Goal: Find contact information: Find contact information

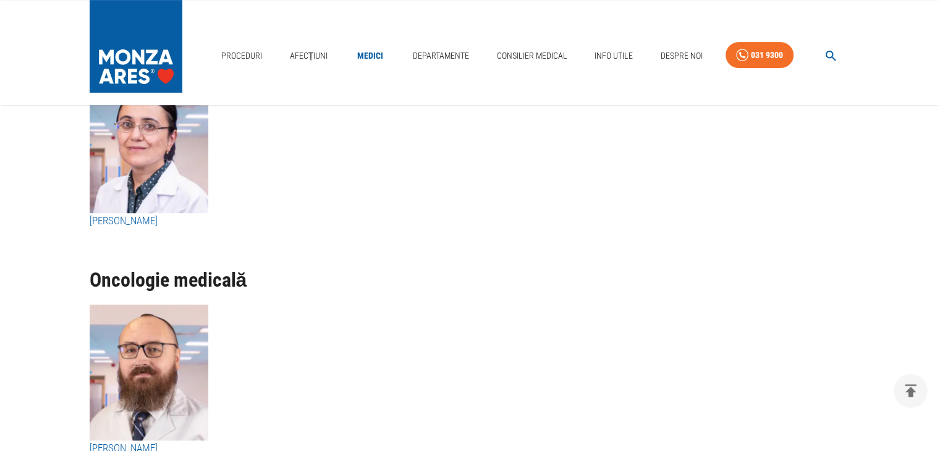
scroll to position [5132, 0]
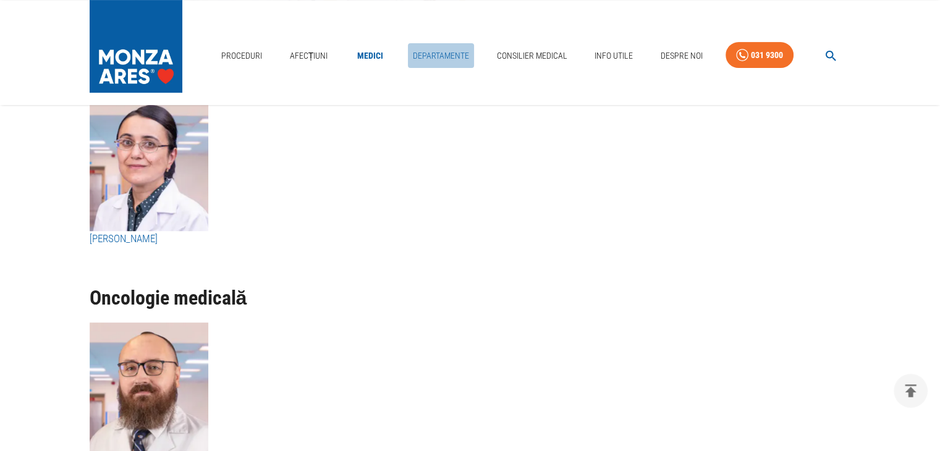
click at [431, 53] on link "Departamente" at bounding box center [441, 55] width 66 height 25
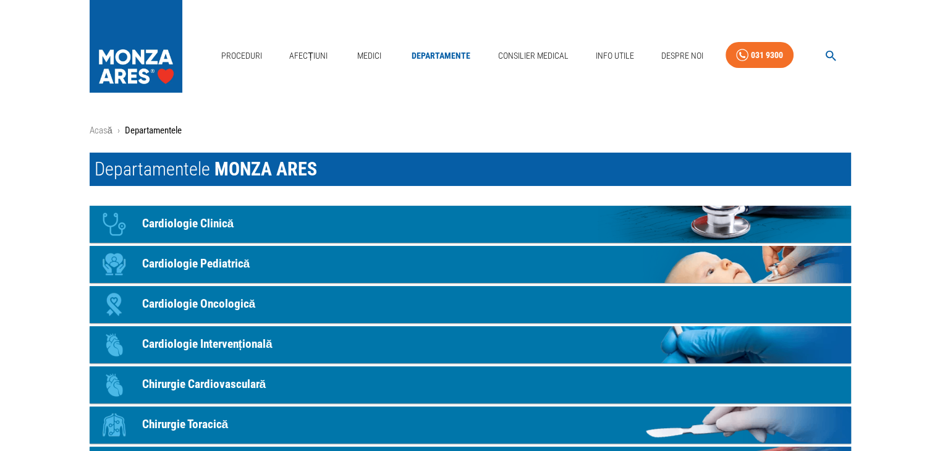
scroll to position [62, 0]
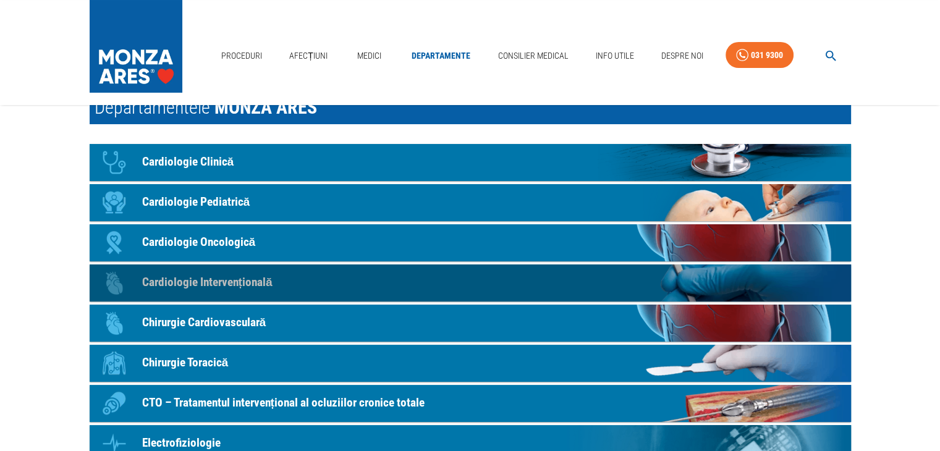
click at [261, 287] on p "Cardiologie Intervențională" at bounding box center [207, 283] width 130 height 18
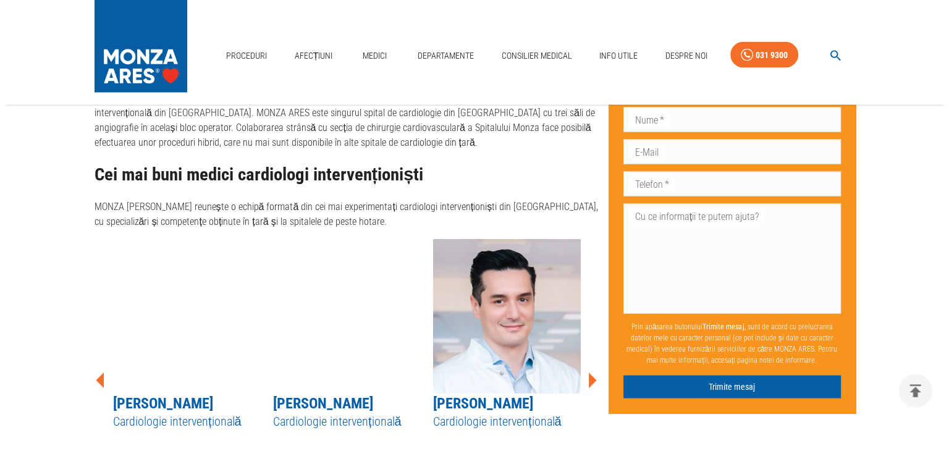
scroll to position [2384, 0]
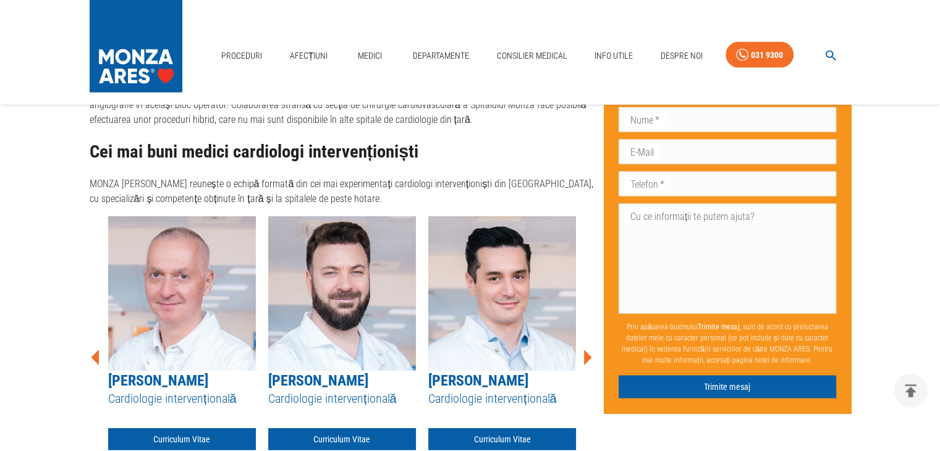
click at [589, 350] on icon at bounding box center [588, 357] width 8 height 15
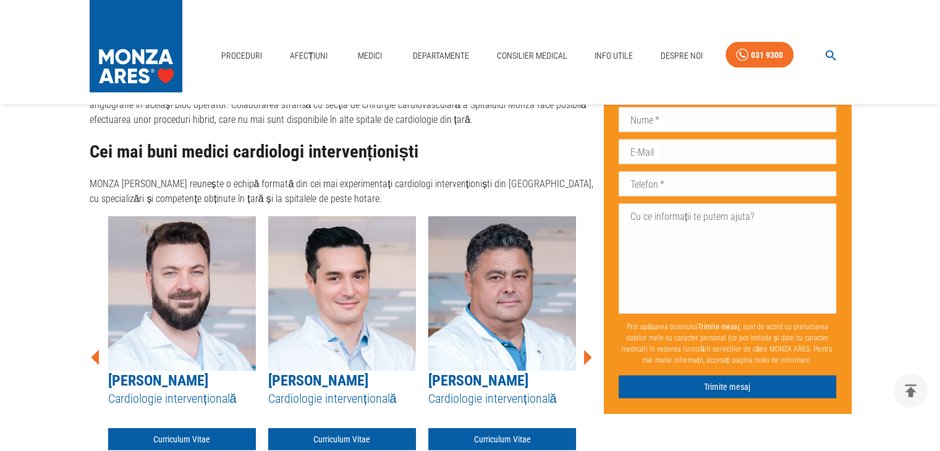
click at [589, 350] on icon at bounding box center [588, 357] width 8 height 15
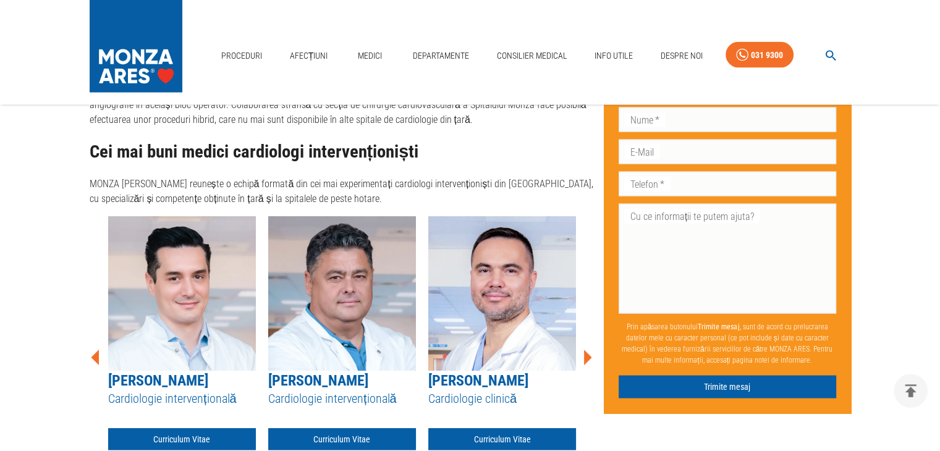
click at [589, 350] on icon at bounding box center [588, 357] width 8 height 15
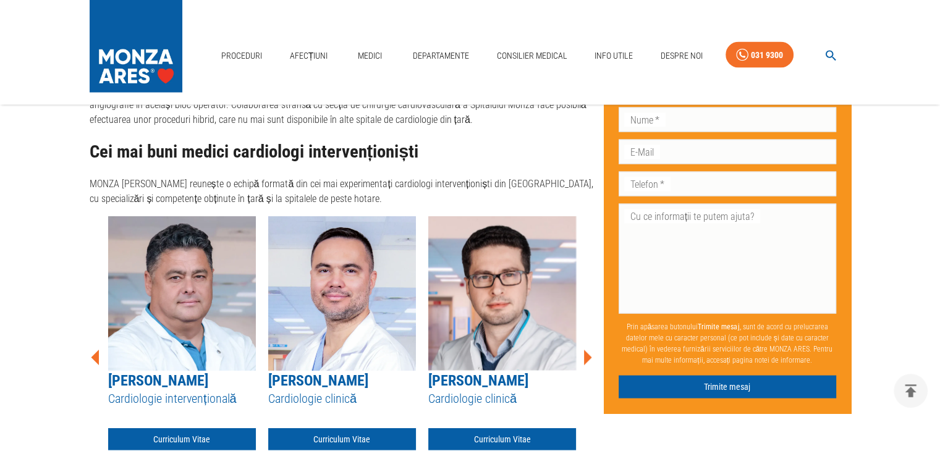
click at [589, 350] on icon at bounding box center [588, 357] width 8 height 15
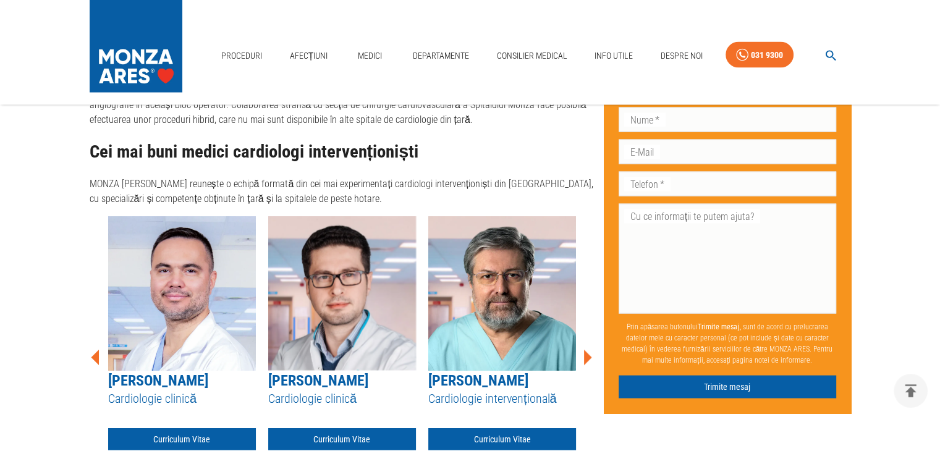
click at [589, 350] on icon at bounding box center [588, 357] width 8 height 15
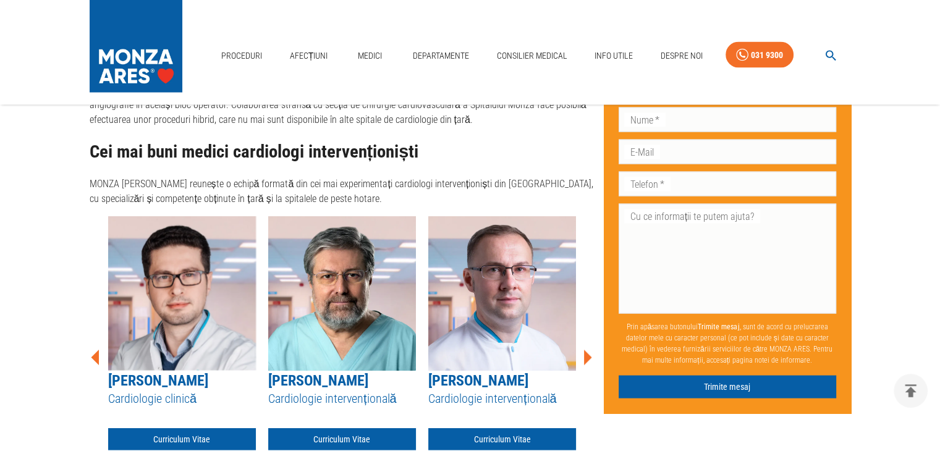
click at [589, 350] on icon at bounding box center [588, 357] width 8 height 15
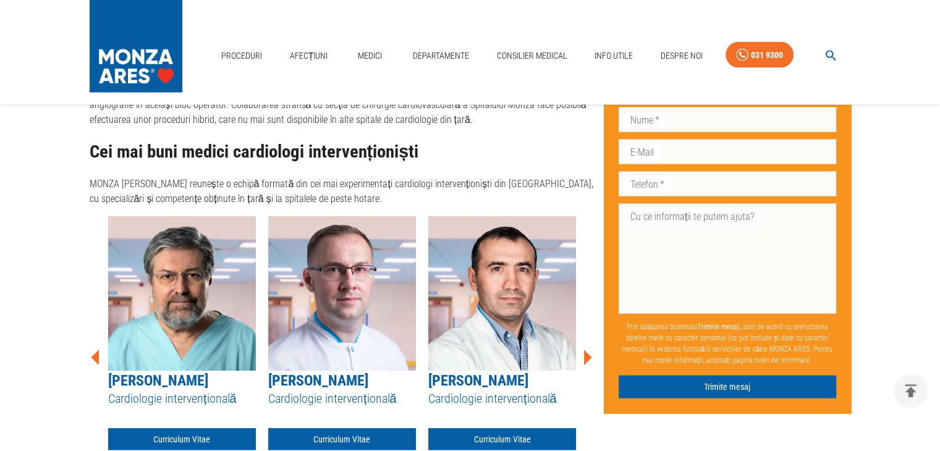
click at [589, 350] on icon at bounding box center [588, 357] width 8 height 15
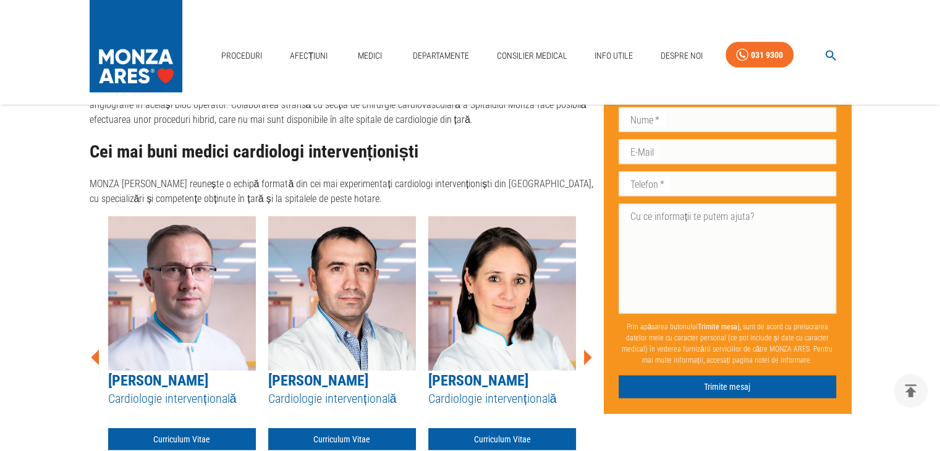
click at [589, 350] on icon at bounding box center [588, 357] width 8 height 15
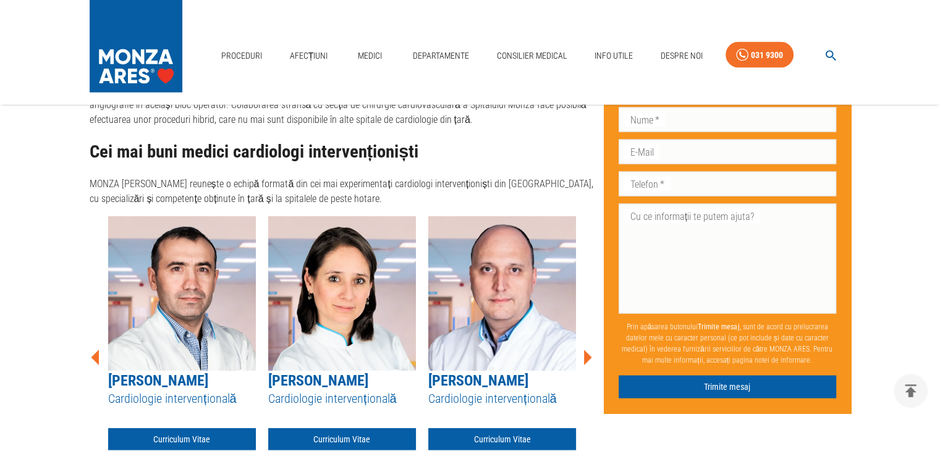
click at [589, 350] on icon at bounding box center [588, 357] width 8 height 15
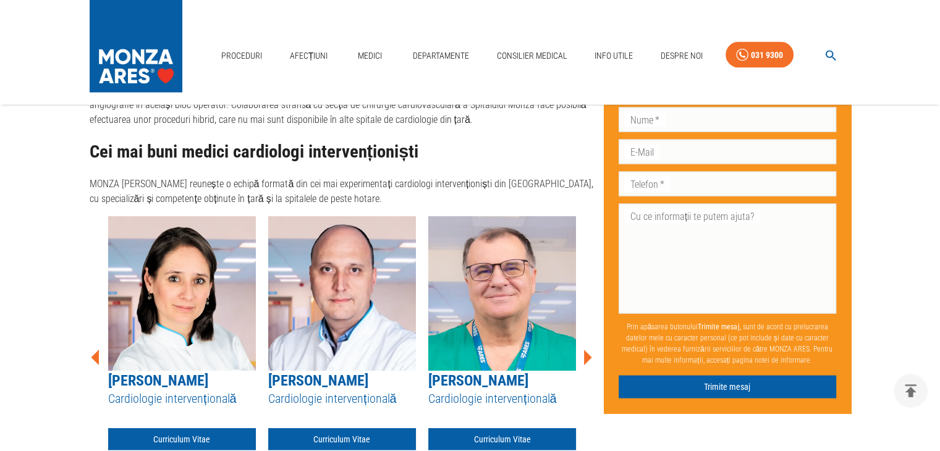
click at [589, 350] on icon at bounding box center [588, 357] width 8 height 15
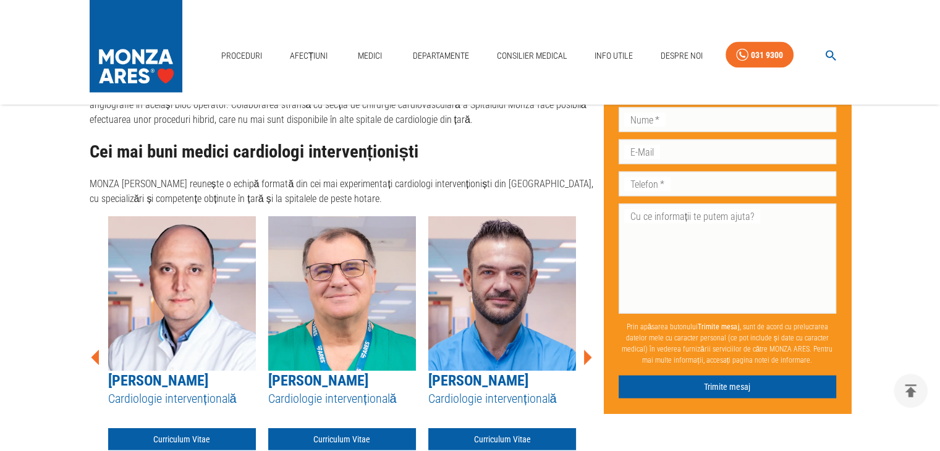
click at [589, 350] on icon at bounding box center [588, 357] width 8 height 15
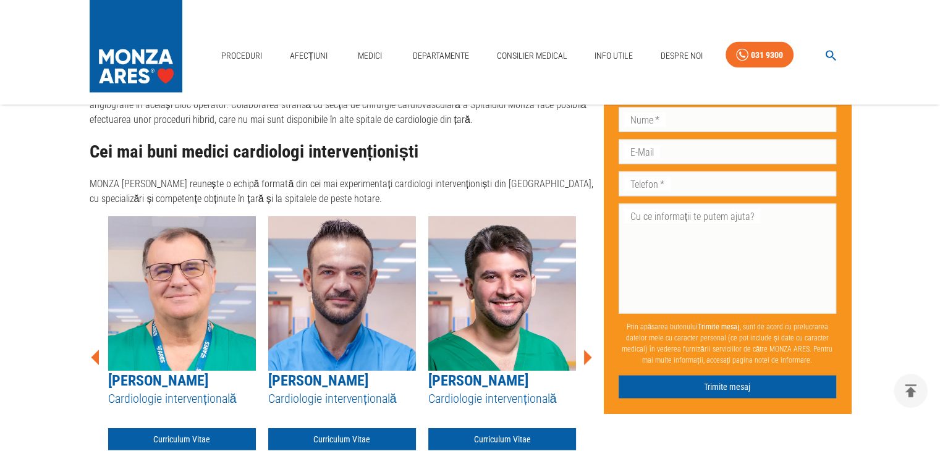
click at [589, 350] on icon at bounding box center [588, 357] width 8 height 15
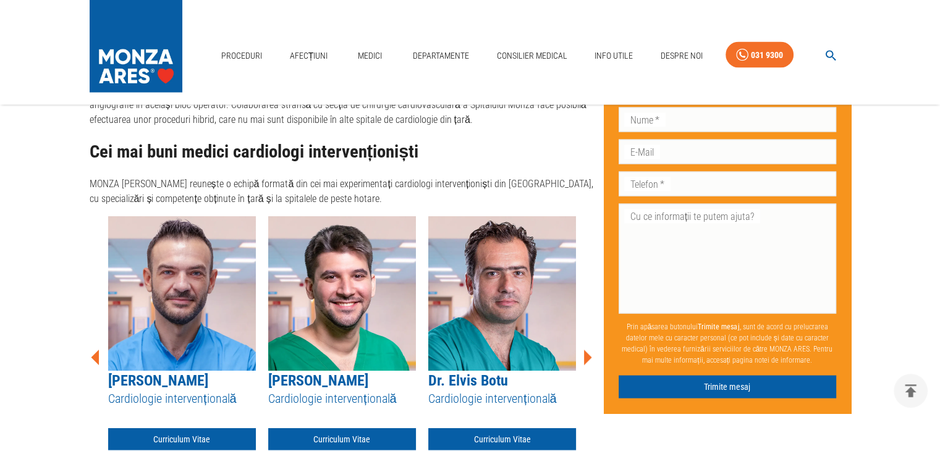
click at [589, 350] on icon at bounding box center [588, 357] width 8 height 15
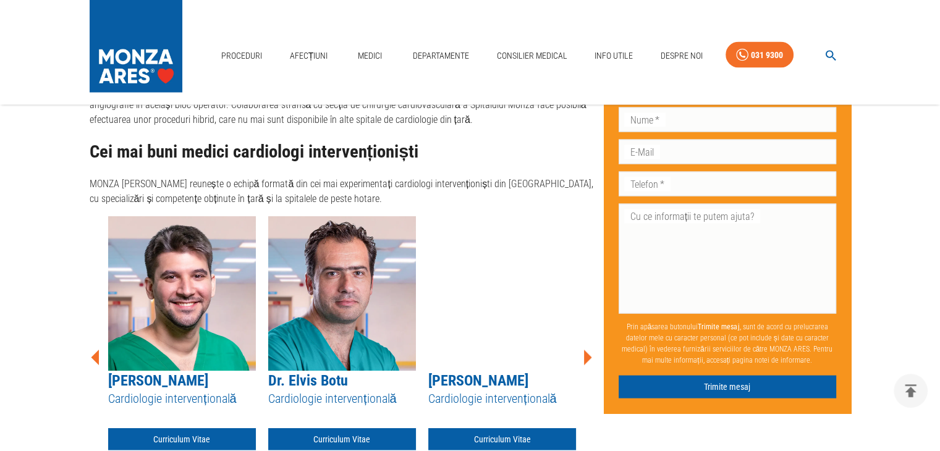
click at [589, 350] on icon at bounding box center [588, 357] width 8 height 15
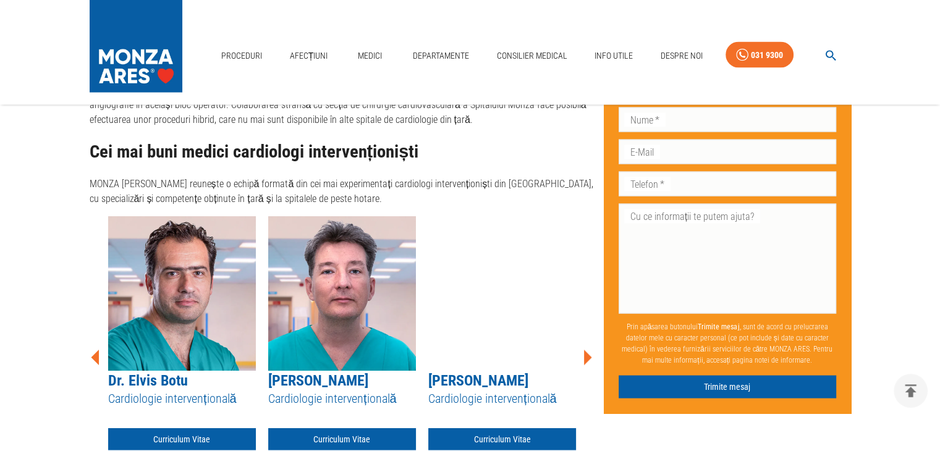
click at [589, 350] on icon at bounding box center [588, 357] width 8 height 15
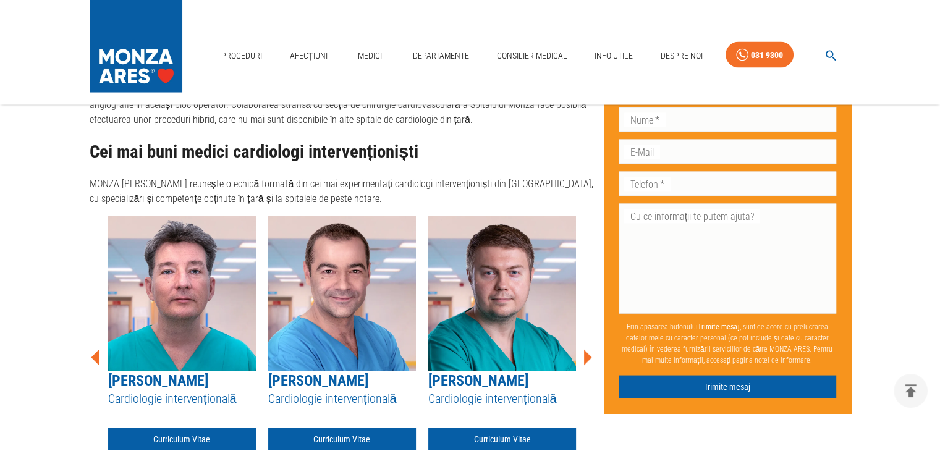
click at [589, 350] on icon at bounding box center [588, 357] width 8 height 15
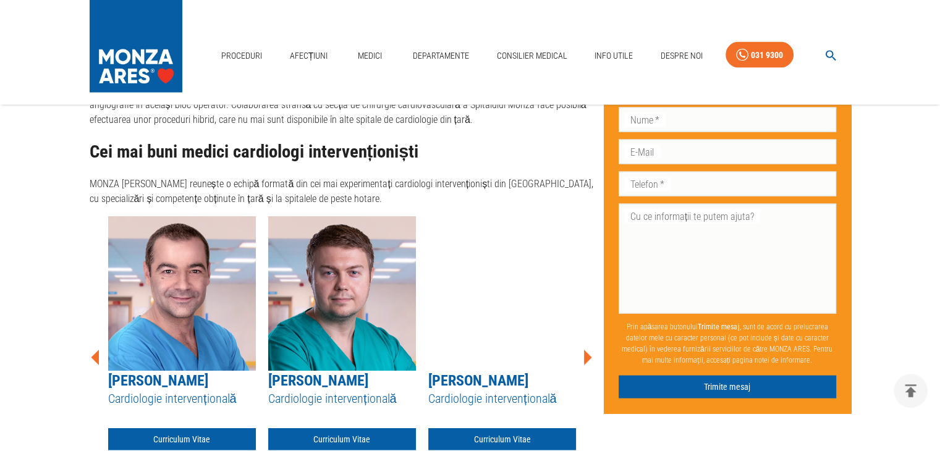
click at [589, 350] on icon at bounding box center [588, 357] width 8 height 15
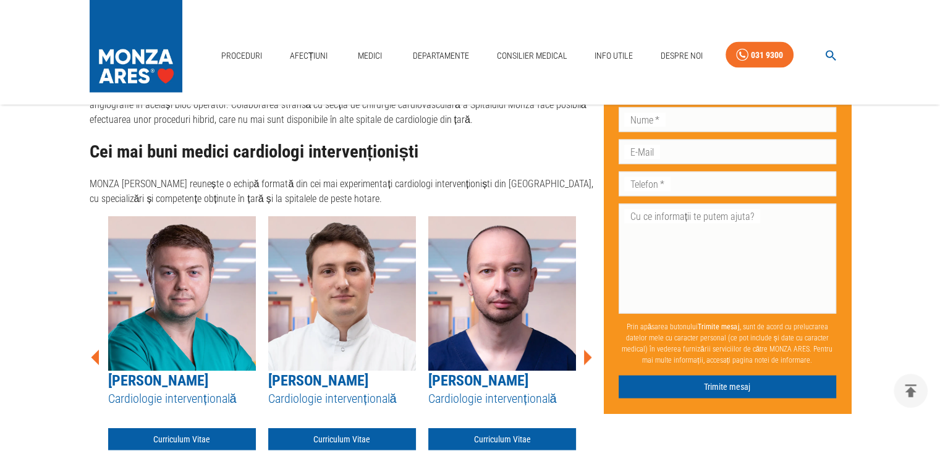
click at [589, 350] on icon at bounding box center [588, 357] width 8 height 15
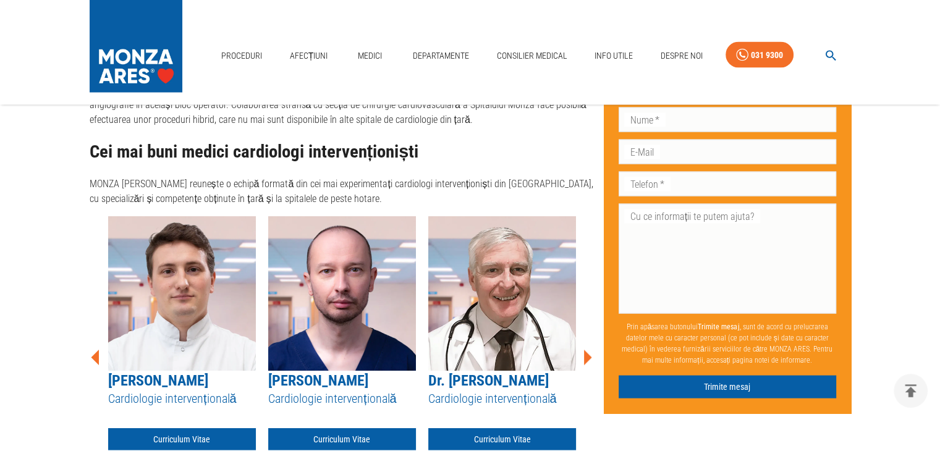
click at [589, 350] on icon at bounding box center [588, 357] width 8 height 15
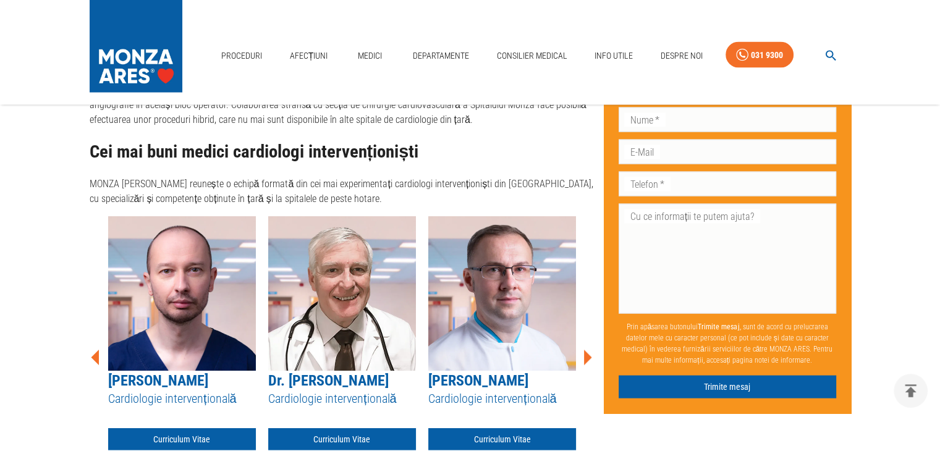
click at [589, 350] on icon at bounding box center [588, 357] width 8 height 15
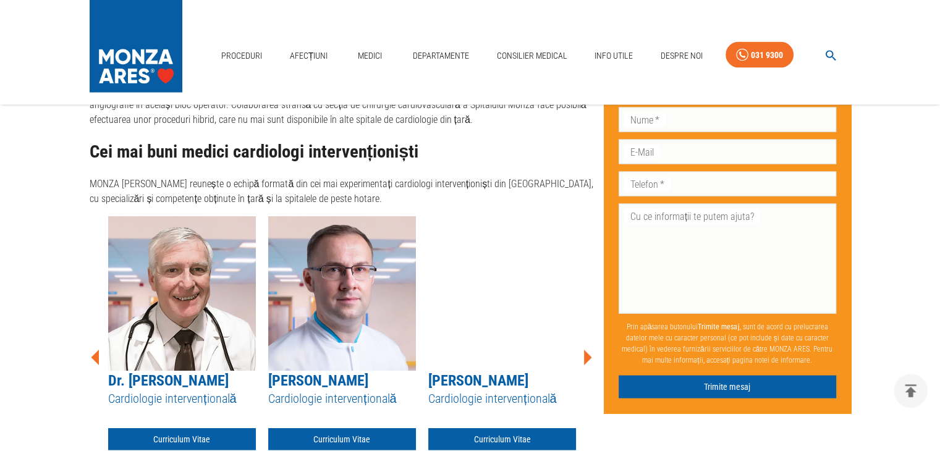
click at [589, 350] on icon at bounding box center [588, 357] width 8 height 15
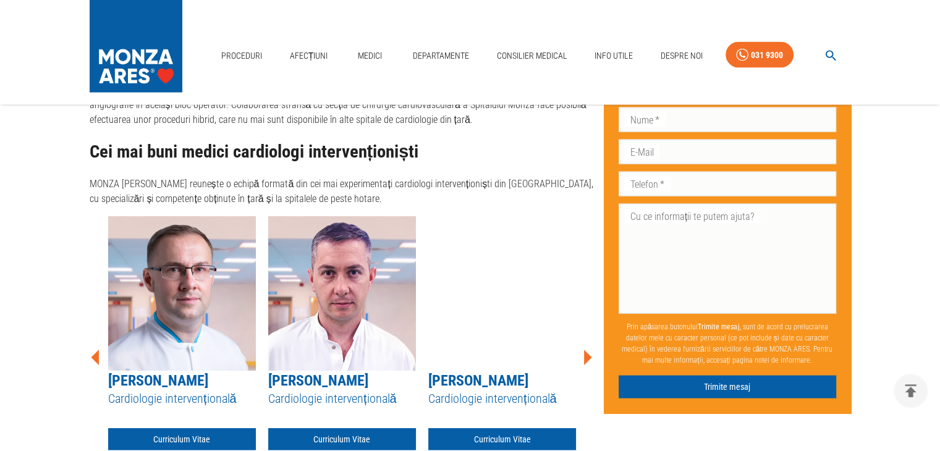
click at [589, 350] on icon at bounding box center [588, 357] width 8 height 15
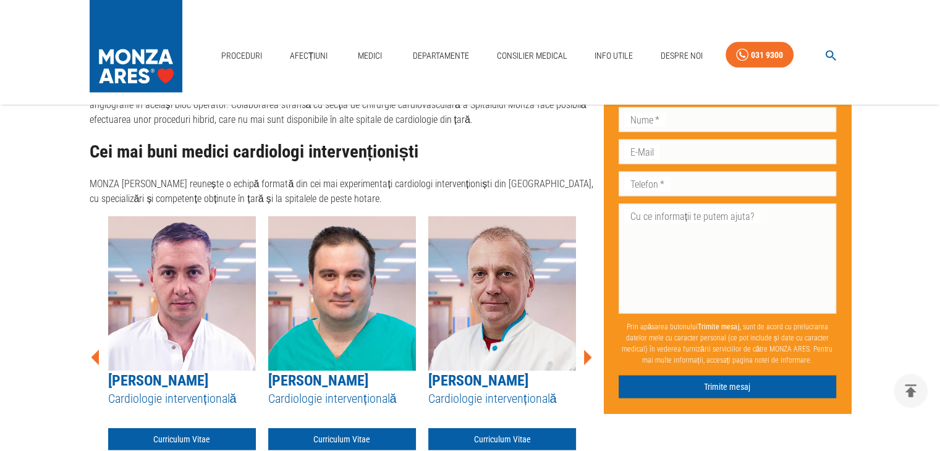
click at [589, 350] on icon at bounding box center [588, 357] width 8 height 15
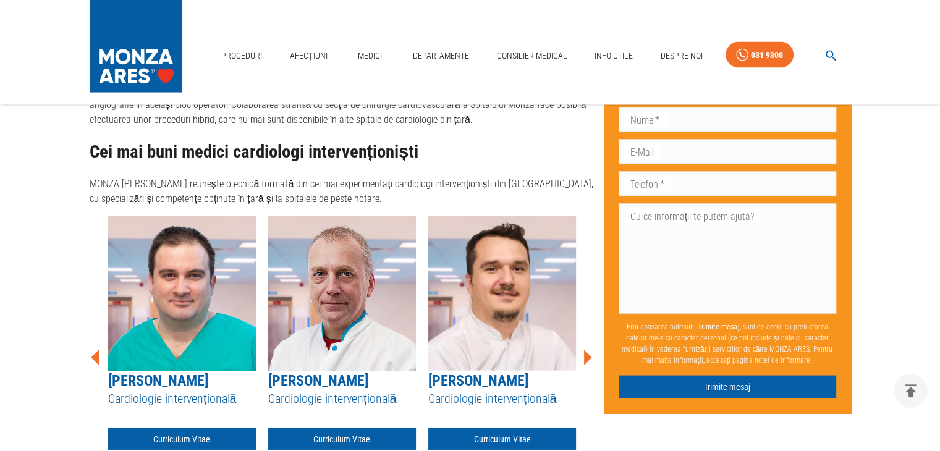
click at [589, 350] on icon at bounding box center [588, 357] width 8 height 15
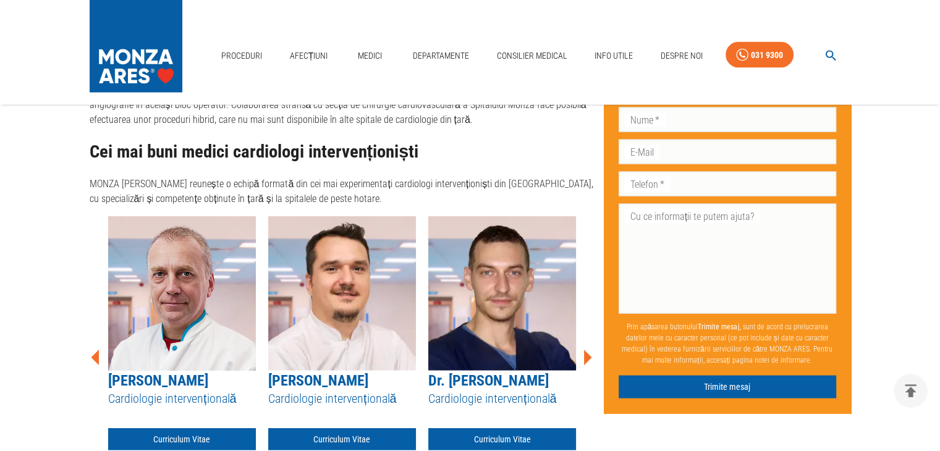
click at [589, 350] on icon at bounding box center [588, 357] width 8 height 15
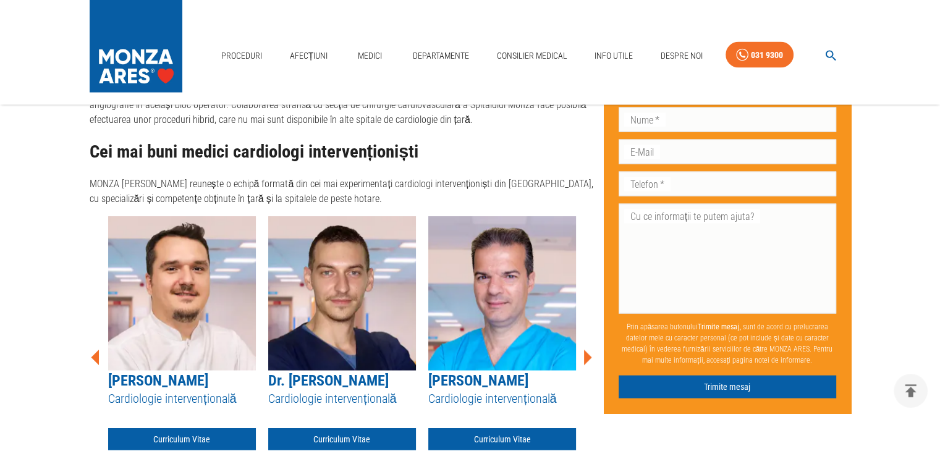
click at [589, 350] on icon at bounding box center [588, 357] width 8 height 15
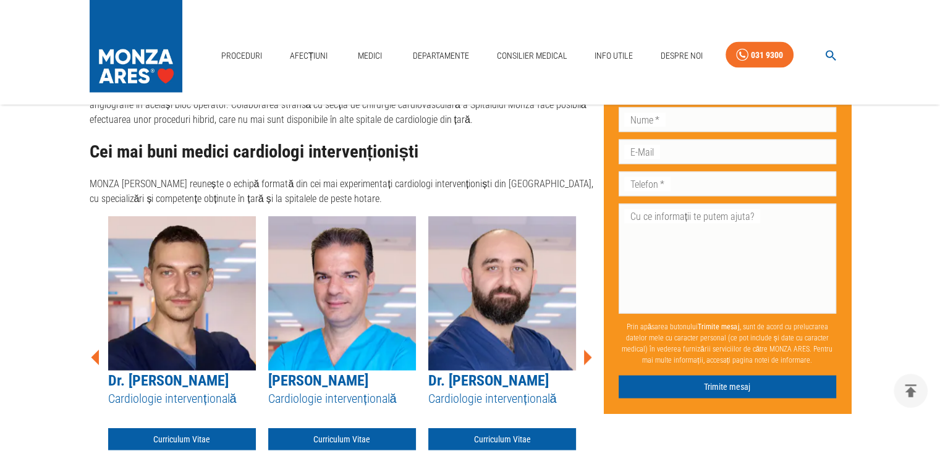
click at [589, 350] on icon at bounding box center [588, 357] width 8 height 15
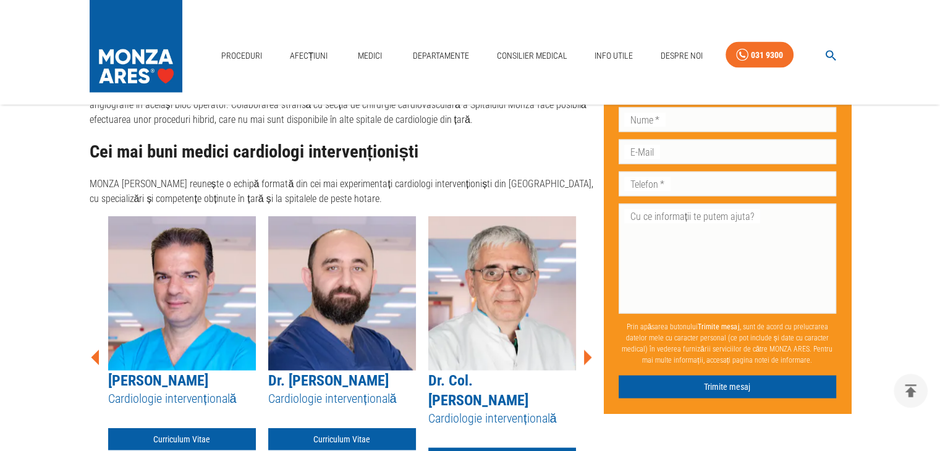
click at [589, 350] on icon at bounding box center [588, 357] width 8 height 15
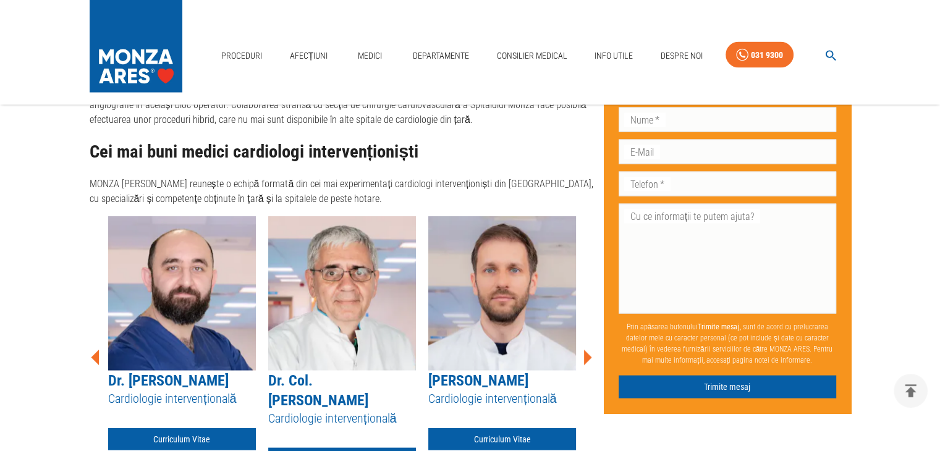
click at [589, 350] on icon at bounding box center [588, 357] width 8 height 15
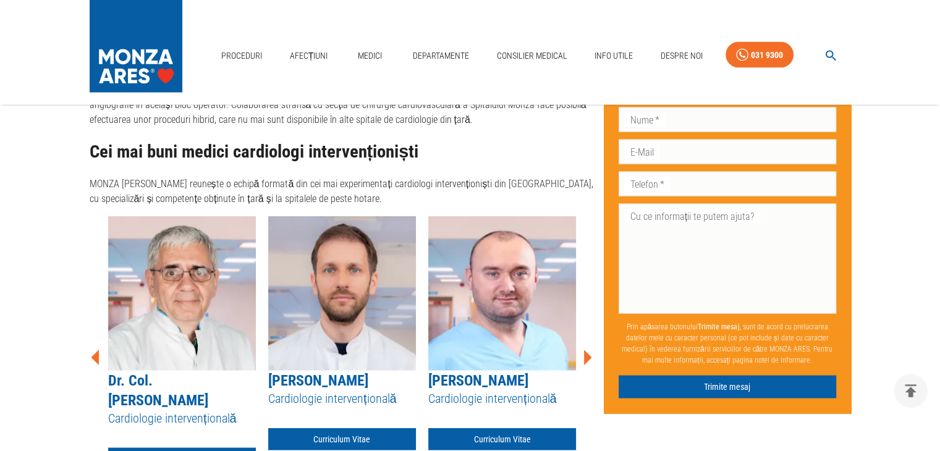
click at [589, 350] on icon at bounding box center [588, 357] width 8 height 15
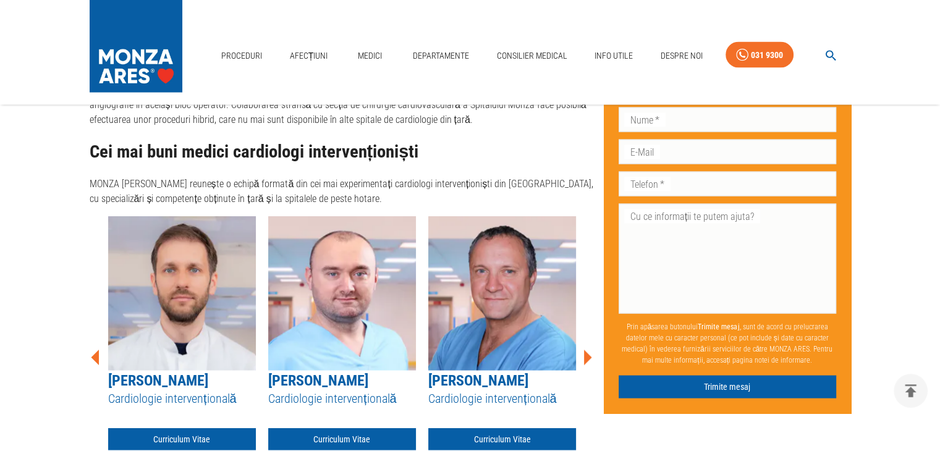
click at [589, 350] on icon at bounding box center [588, 357] width 8 height 15
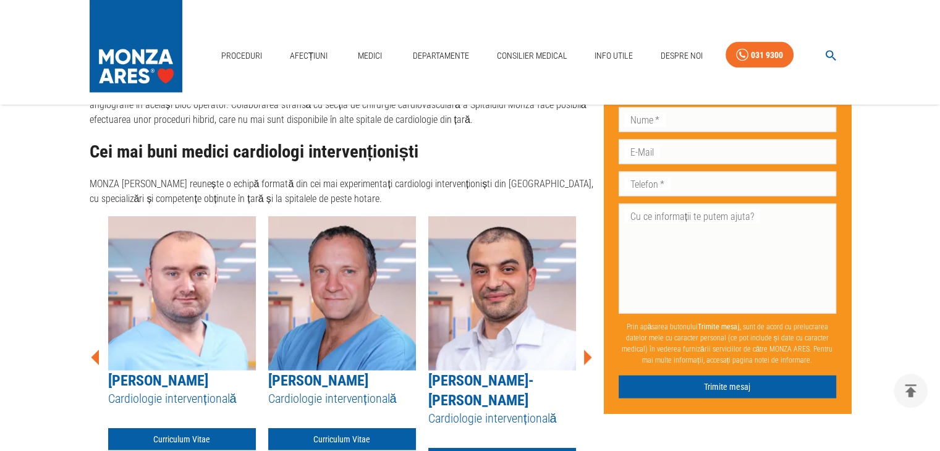
click at [589, 350] on icon at bounding box center [588, 357] width 8 height 15
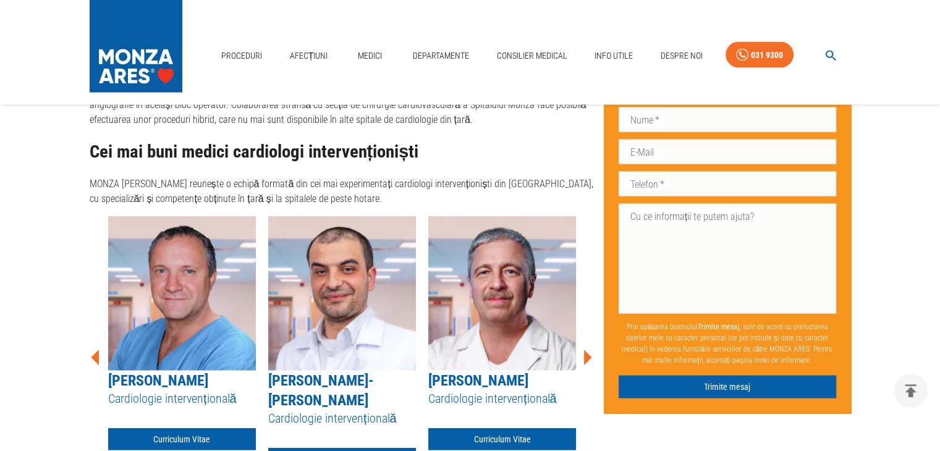
click at [589, 350] on icon at bounding box center [588, 357] width 8 height 15
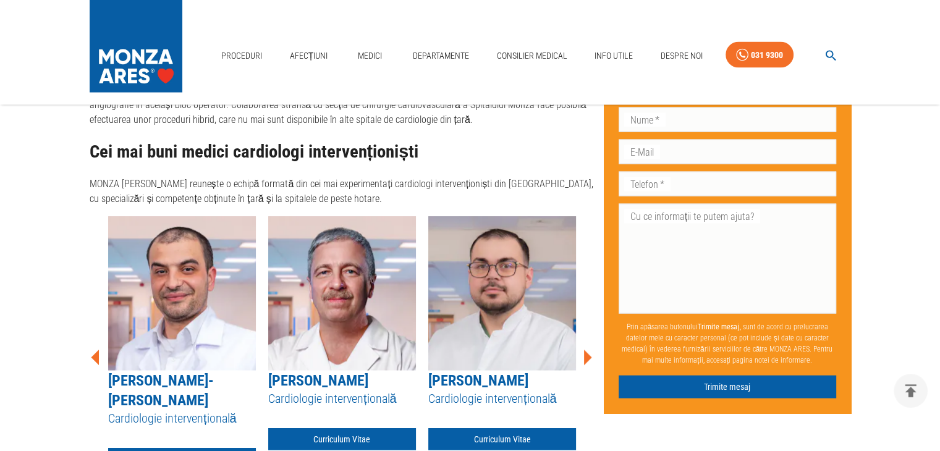
click at [589, 350] on icon at bounding box center [588, 357] width 8 height 15
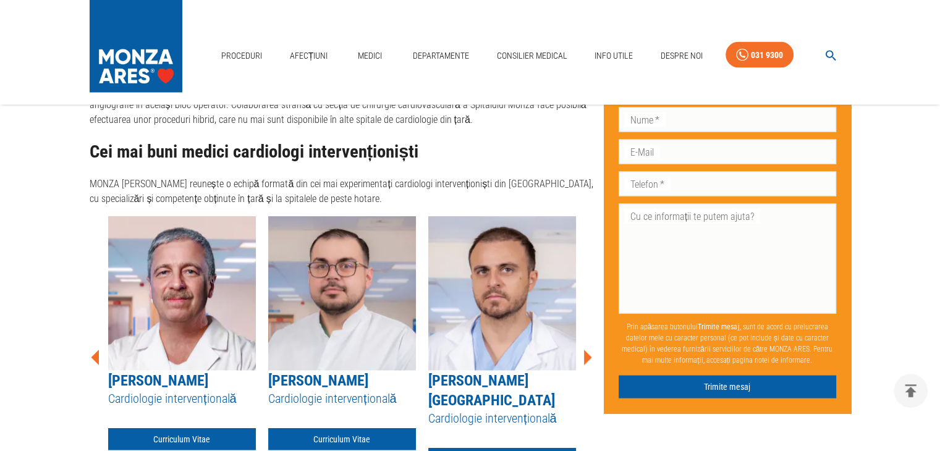
click at [589, 350] on icon at bounding box center [588, 357] width 8 height 15
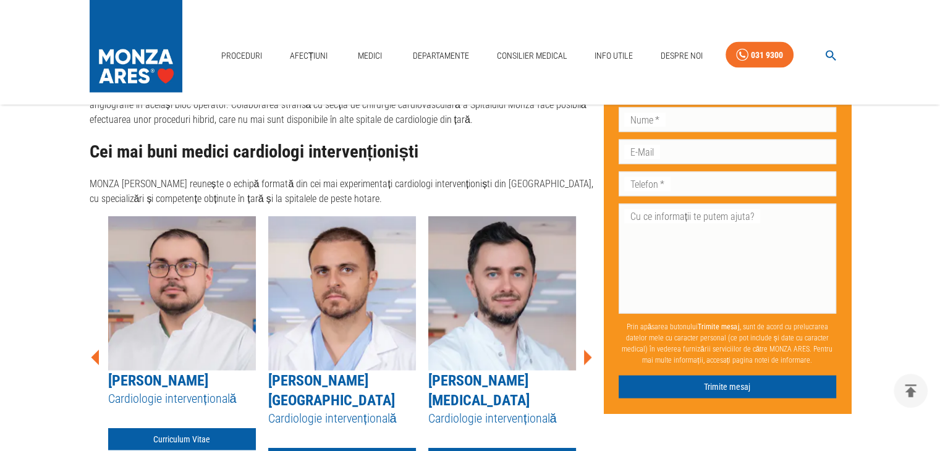
click at [589, 350] on icon at bounding box center [588, 357] width 8 height 15
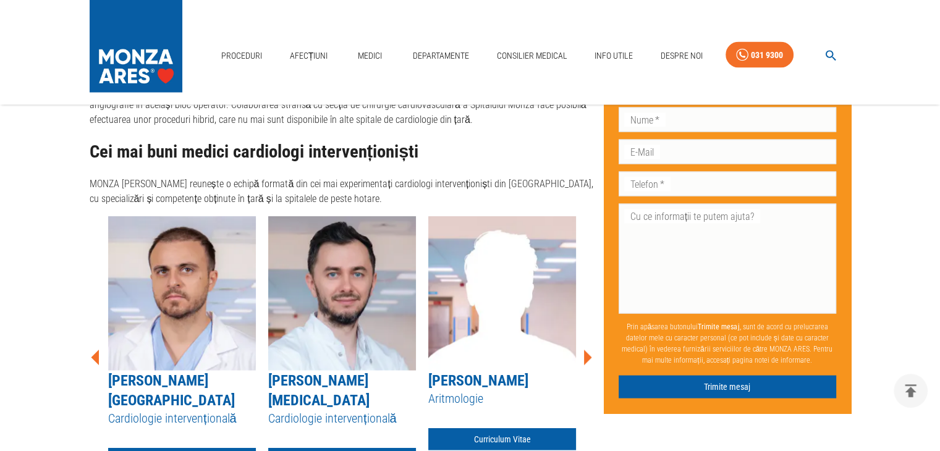
click at [589, 350] on icon at bounding box center [588, 357] width 8 height 15
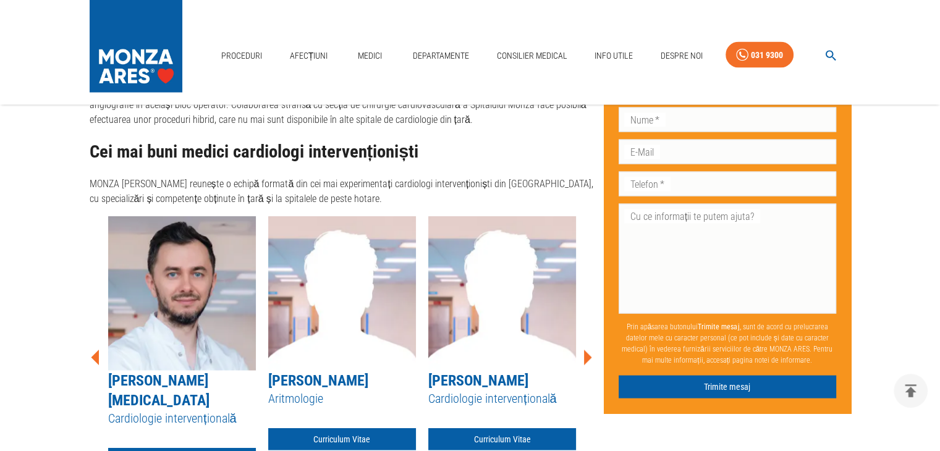
click at [589, 350] on icon at bounding box center [588, 357] width 8 height 15
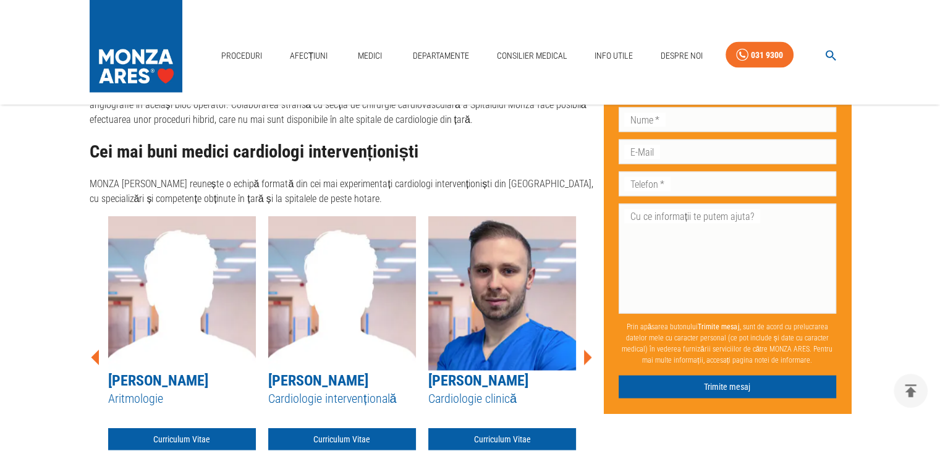
click at [589, 350] on icon at bounding box center [588, 357] width 8 height 15
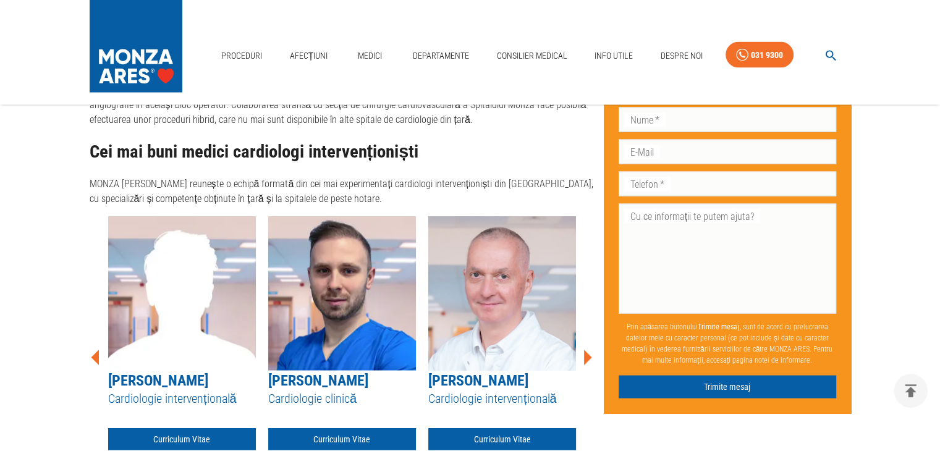
click at [589, 350] on icon at bounding box center [588, 357] width 8 height 15
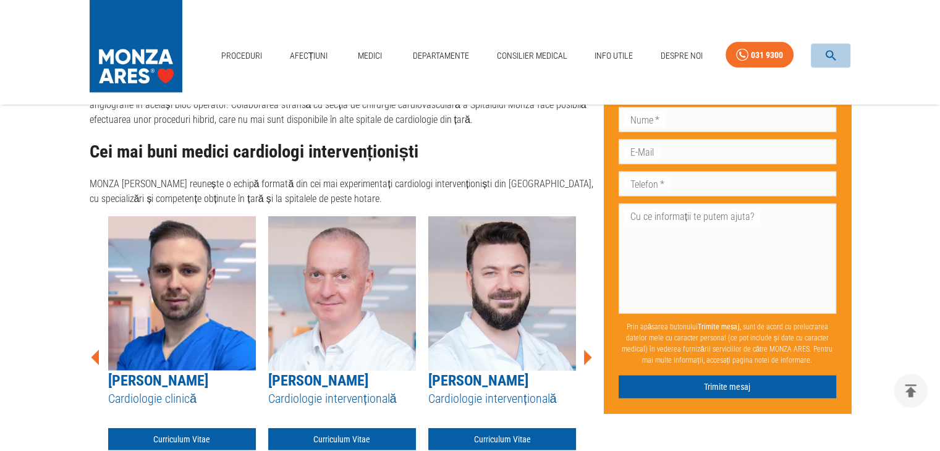
click at [827, 49] on icon "button" at bounding box center [830, 56] width 14 height 14
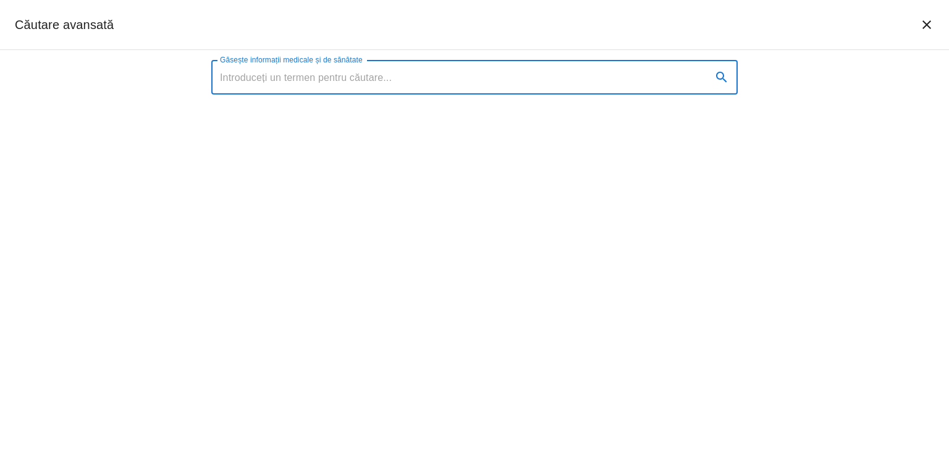
click at [338, 82] on input "Găsește informații medicale și de sănătate" at bounding box center [456, 77] width 490 height 35
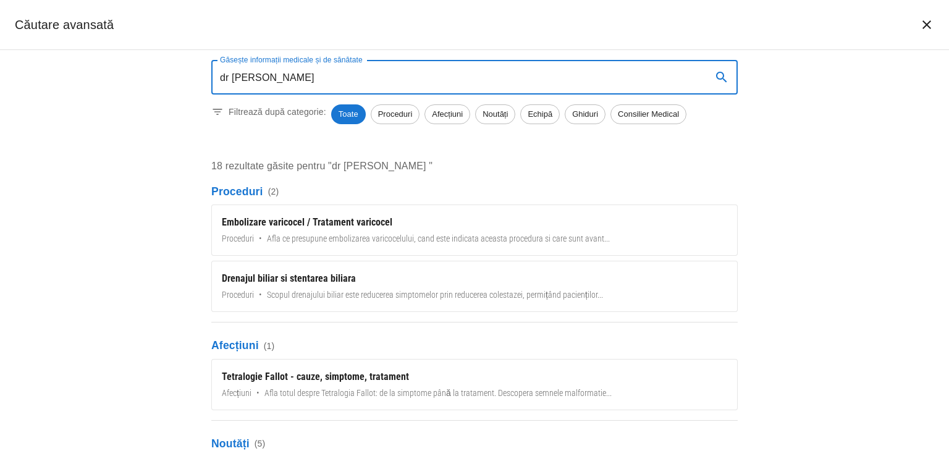
type input "dr [PERSON_NAME]"
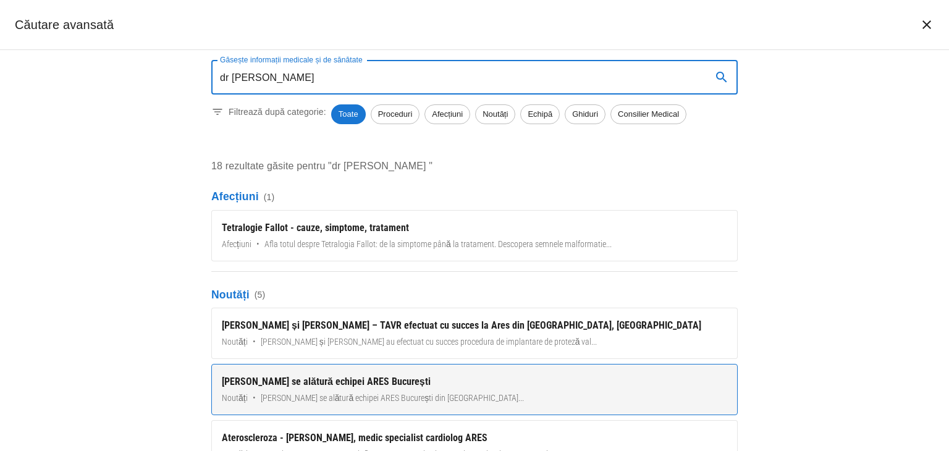
scroll to position [0, 0]
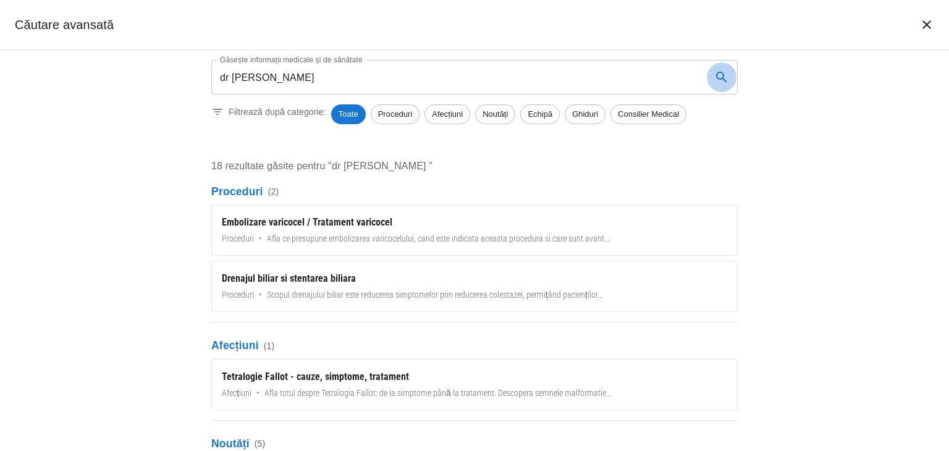
click at [721, 75] on icon "search" at bounding box center [721, 77] width 15 height 15
click at [720, 73] on icon "search" at bounding box center [721, 77] width 15 height 15
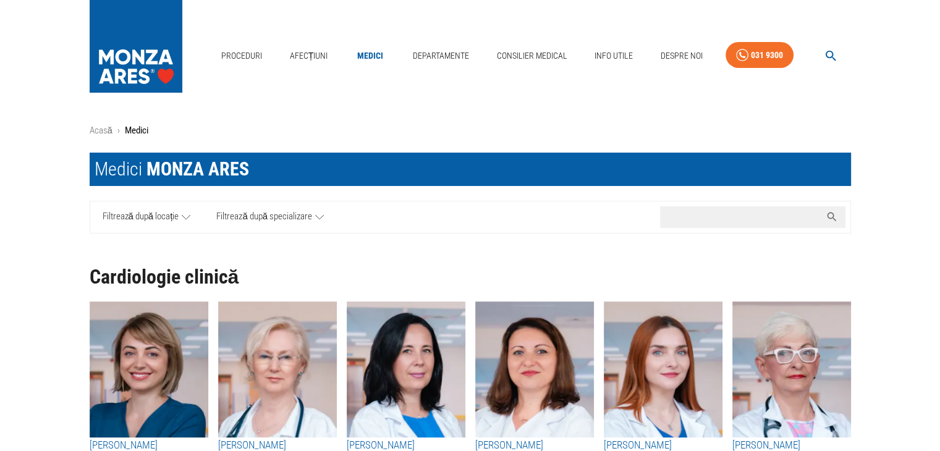
click at [692, 219] on input "Caută nume medic..." at bounding box center [740, 217] width 161 height 22
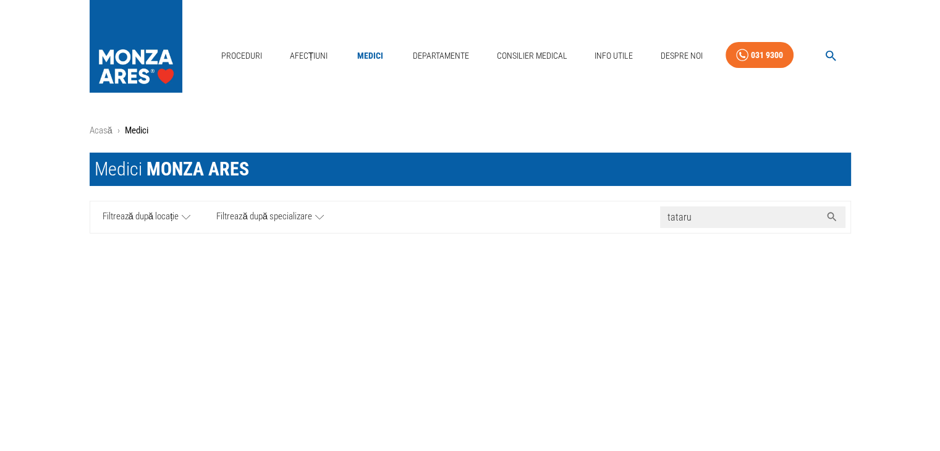
type input "tataru"
click at [831, 216] on icon at bounding box center [831, 217] width 12 height 12
click at [322, 212] on icon at bounding box center [319, 216] width 9 height 15
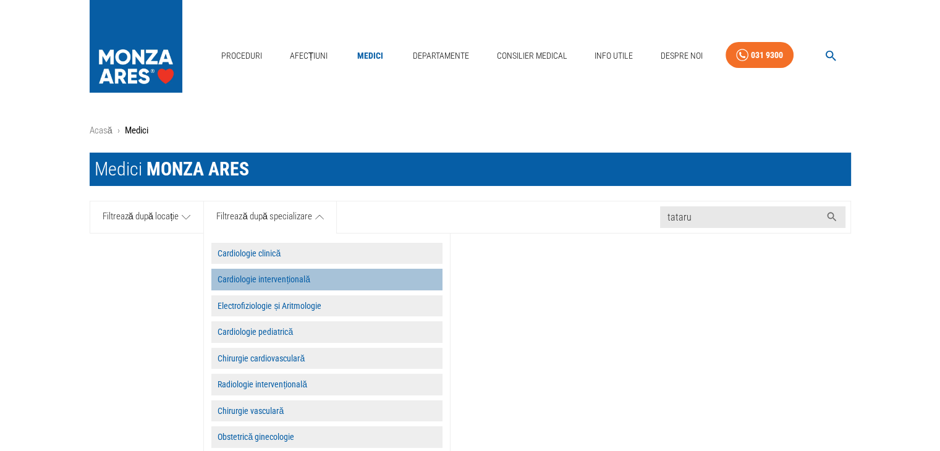
click at [302, 272] on button "Cardiologie intervențională" at bounding box center [326, 280] width 231 height 22
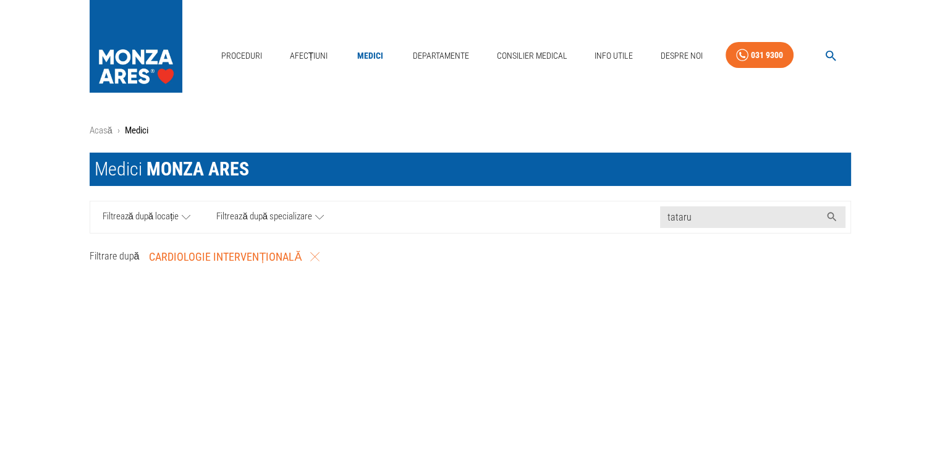
click at [190, 214] on icon at bounding box center [186, 216] width 9 height 4
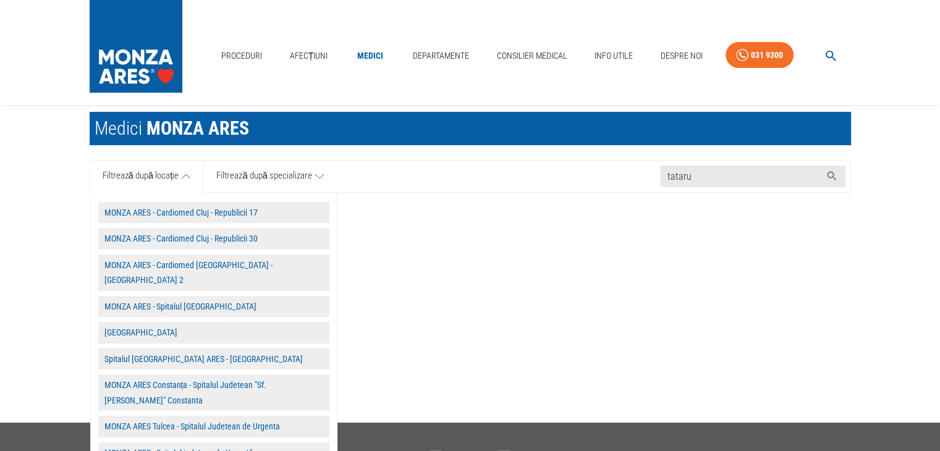
scroll to position [62, 0]
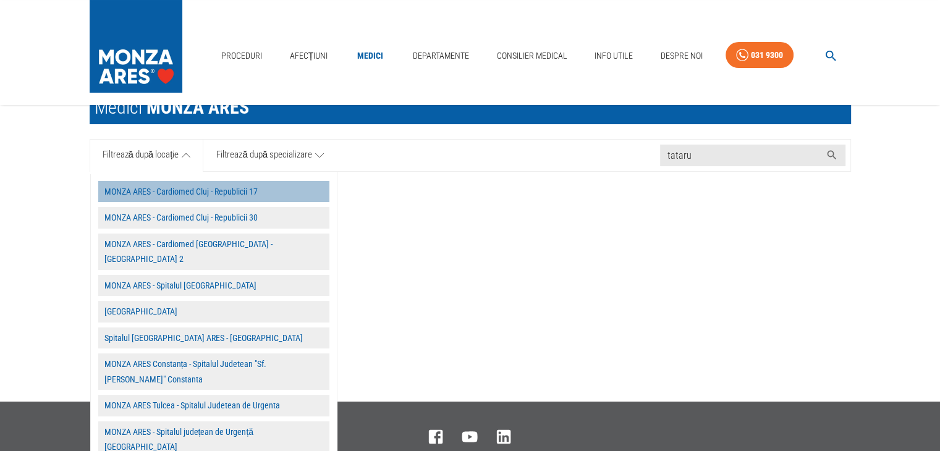
click at [221, 188] on button "MONZA ARES - Cardiomed Cluj - Republicii 17" at bounding box center [213, 192] width 231 height 22
